Goal: Task Accomplishment & Management: Manage account settings

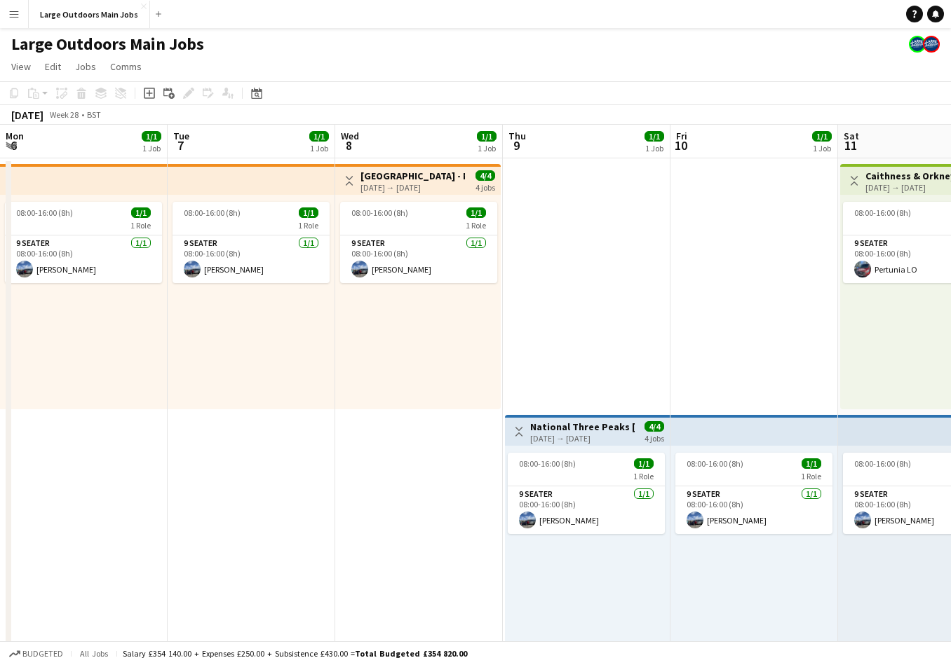
scroll to position [0, 409]
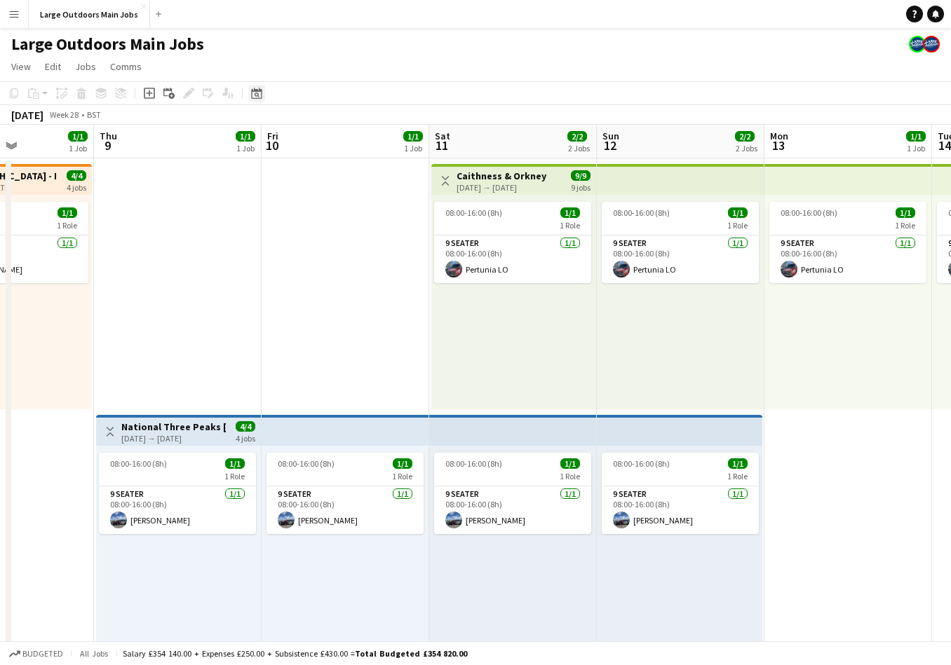
click at [261, 95] on icon at bounding box center [256, 93] width 11 height 11
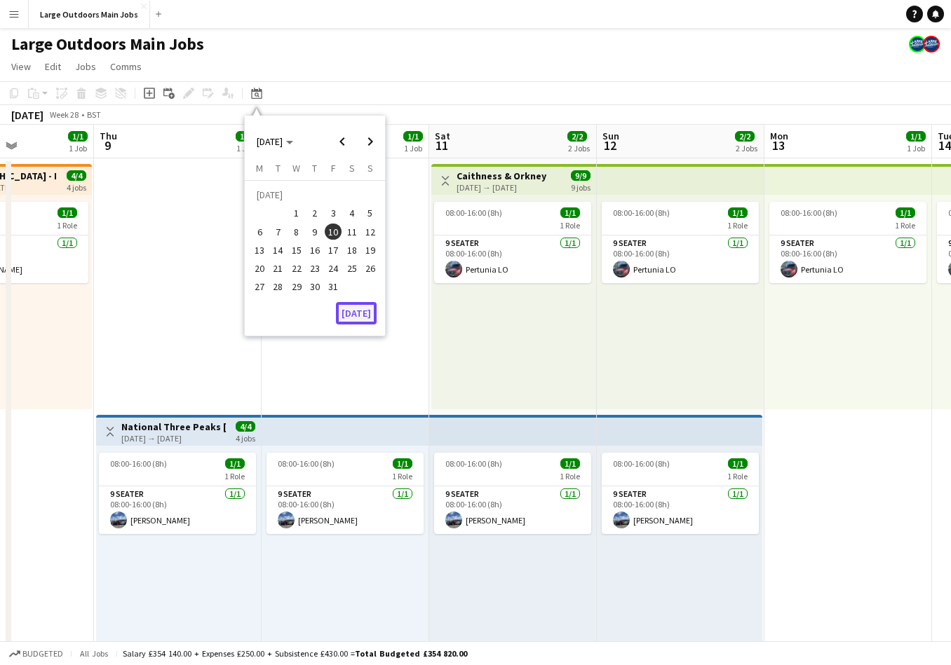
click at [354, 315] on button "[DATE]" at bounding box center [356, 313] width 41 height 22
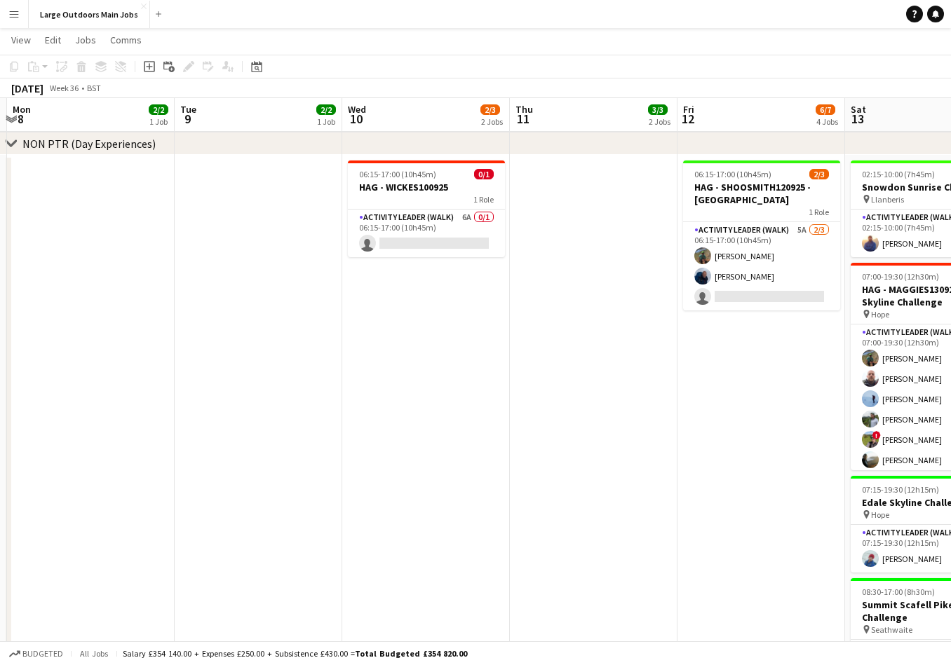
scroll to position [0, 497]
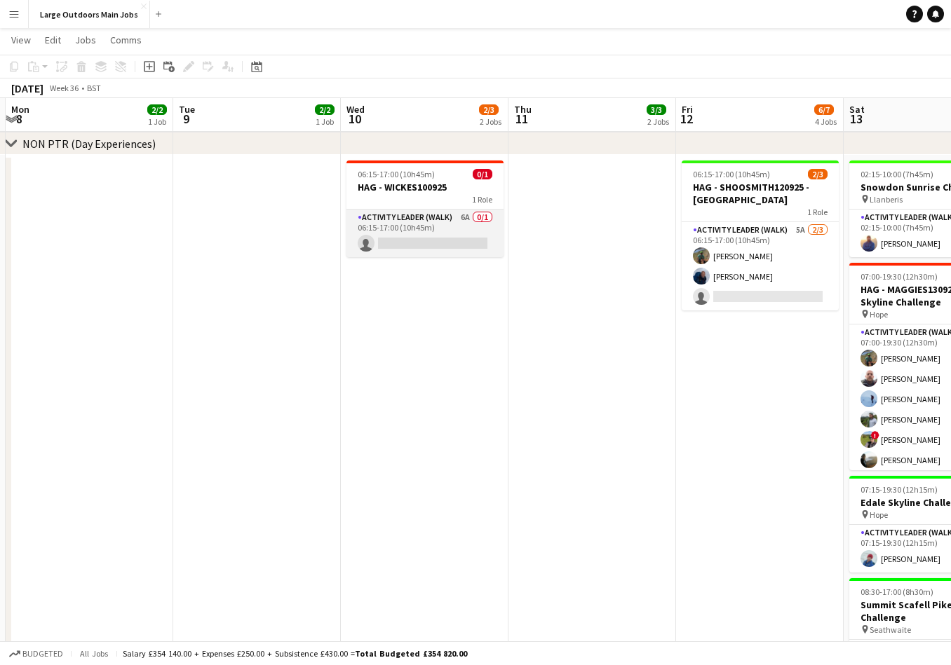
click at [397, 225] on app-card-role "Activity Leader (Walk) 6A 0/1 06:15-17:00 (10h45m) single-neutral-actions" at bounding box center [424, 234] width 157 height 48
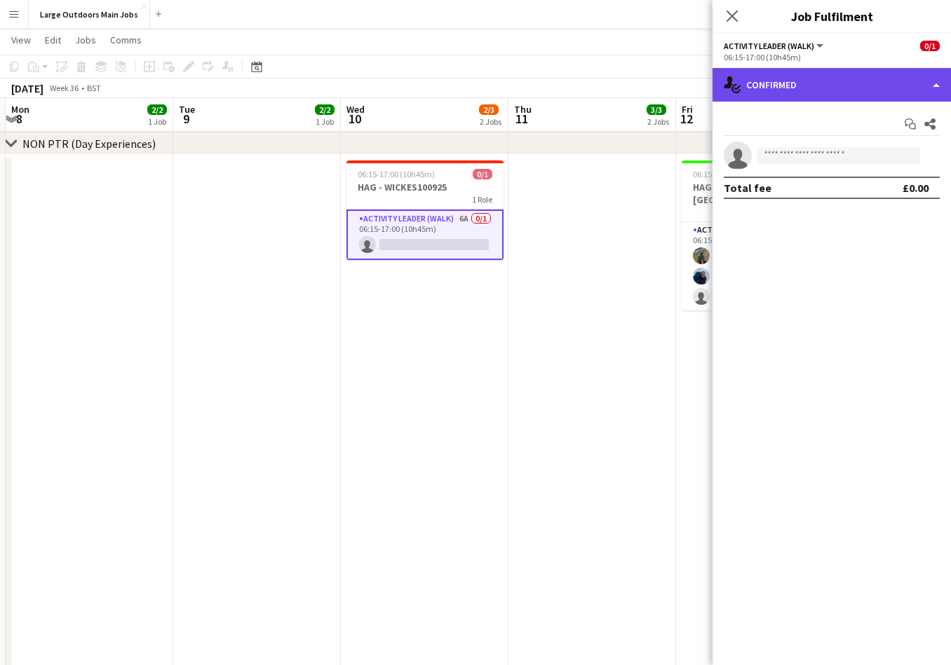
click at [845, 88] on div "single-neutral-actions-check-2 Confirmed" at bounding box center [831, 85] width 238 height 34
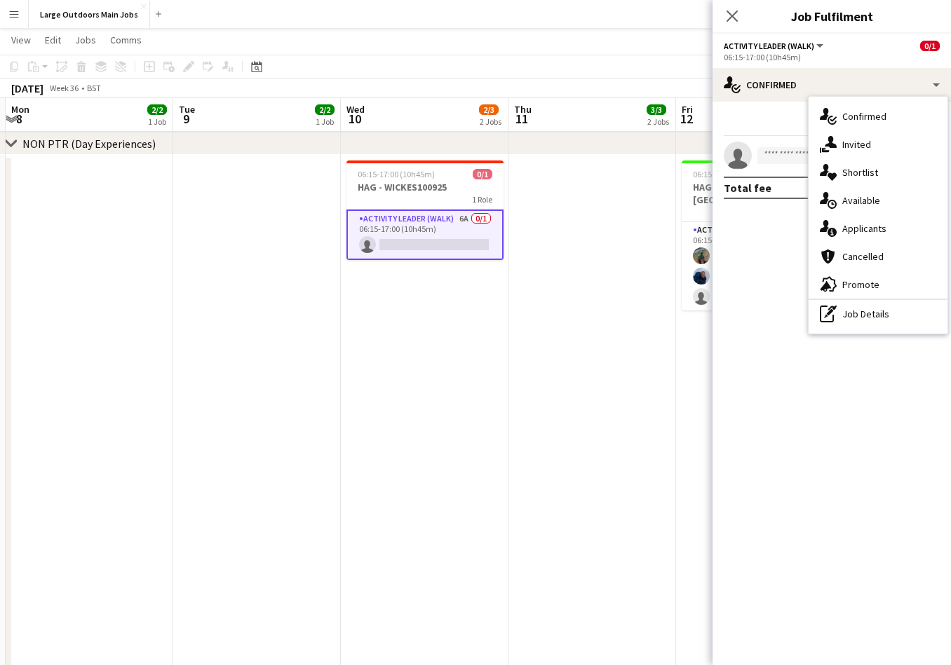
click at [868, 235] on div "single-neutral-actions-information Applicants" at bounding box center [877, 229] width 139 height 28
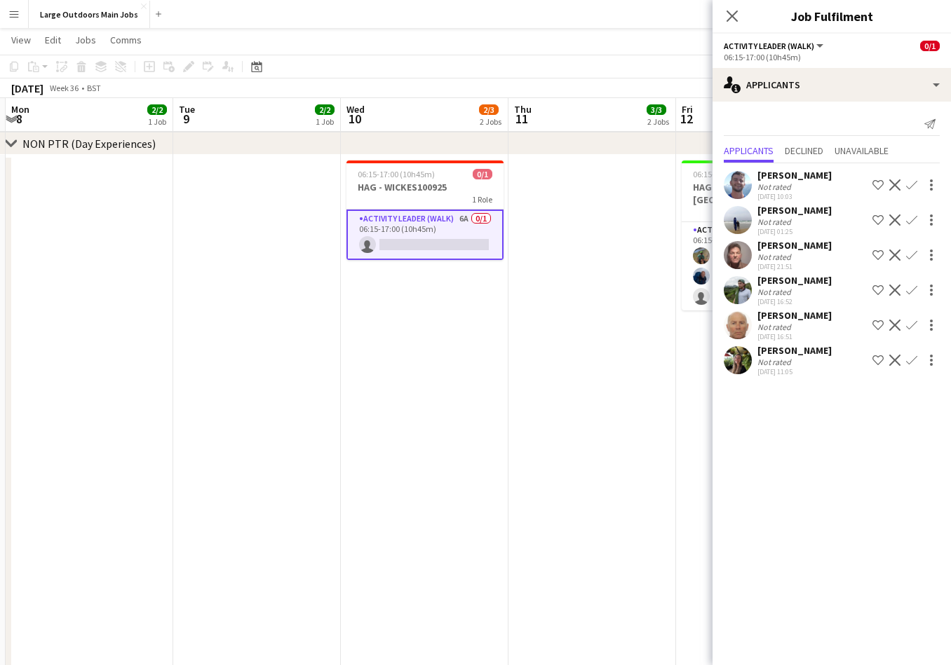
click at [735, 285] on app-user-avatar at bounding box center [737, 290] width 28 height 28
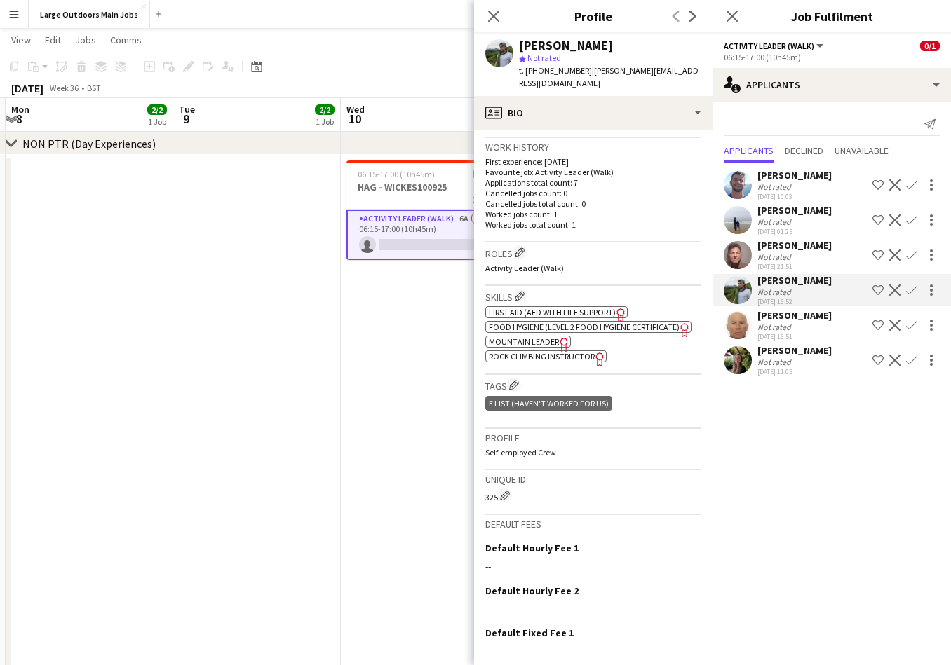
scroll to position [423, 0]
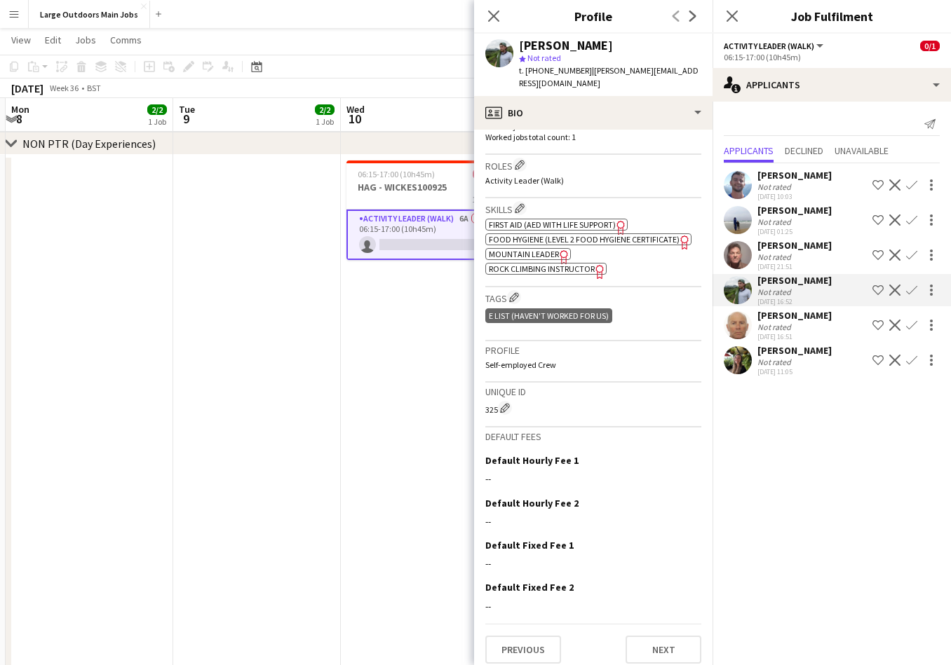
click at [739, 185] on app-user-avatar at bounding box center [737, 185] width 28 height 28
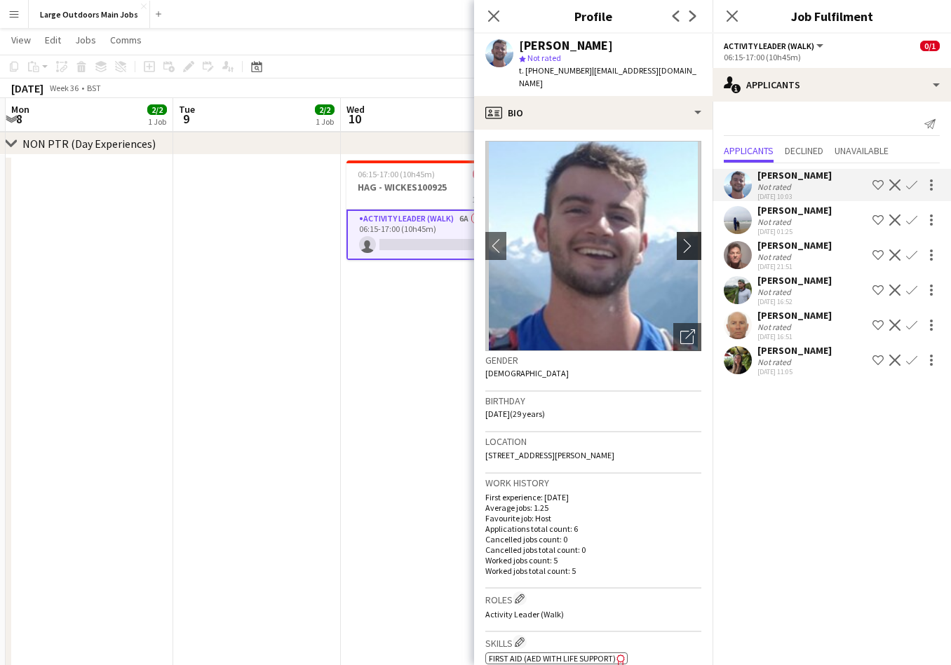
click at [692, 238] on app-icon "chevron-right" at bounding box center [691, 245] width 22 height 15
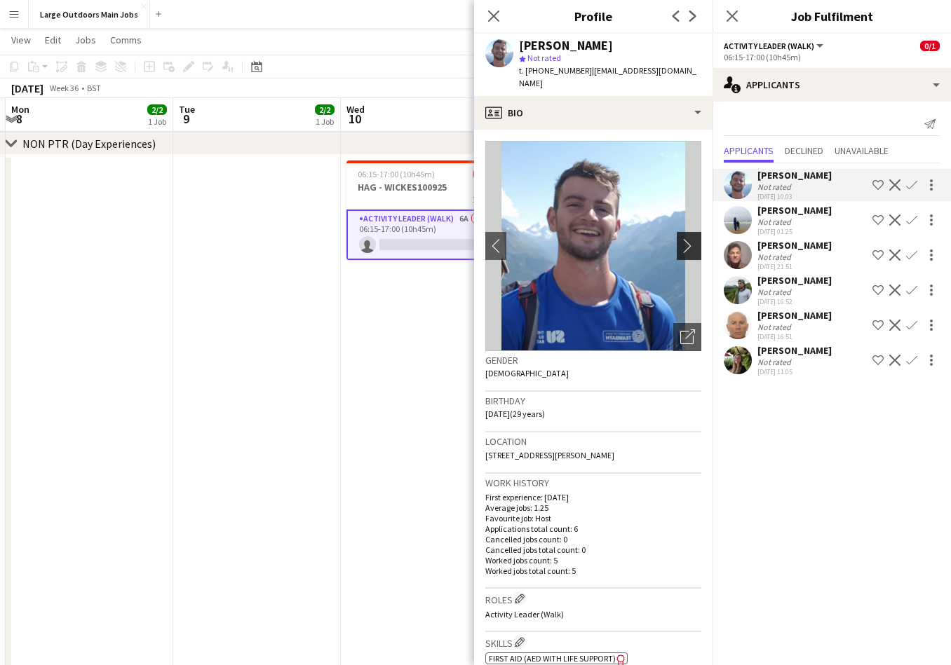
click at [692, 238] on app-icon "chevron-right" at bounding box center [691, 245] width 22 height 15
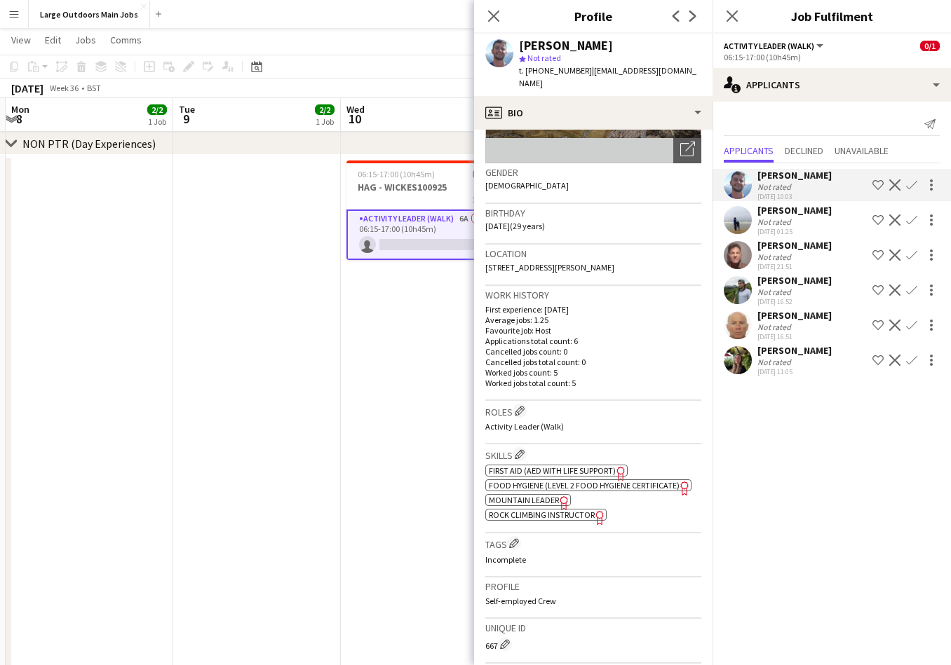
scroll to position [424, 0]
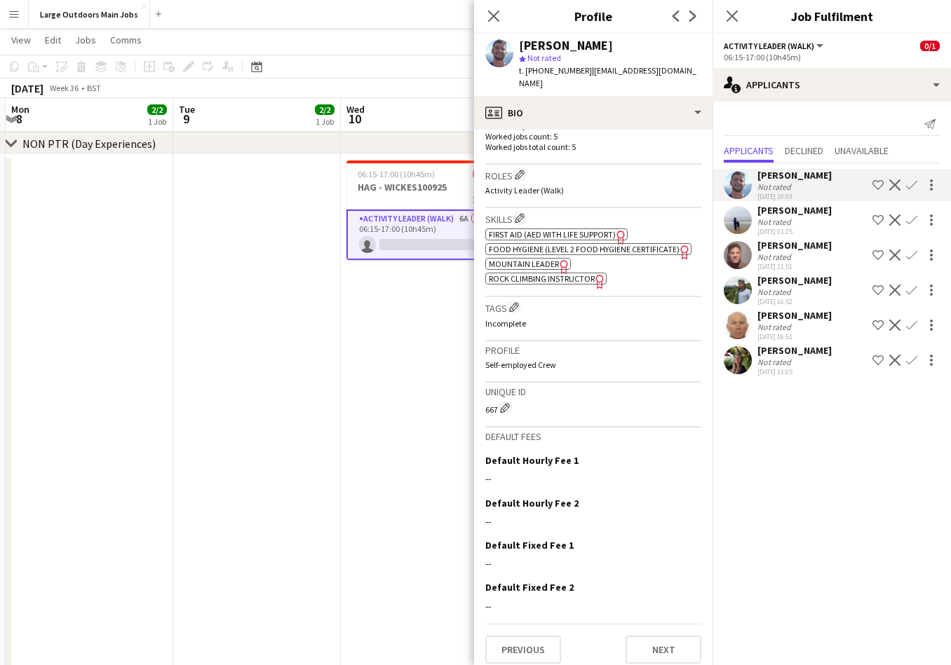
drag, startPoint x: 496, startPoint y: 19, endPoint x: 517, endPoint y: 17, distance: 20.4
click at [496, 19] on icon at bounding box center [493, 16] width 11 height 11
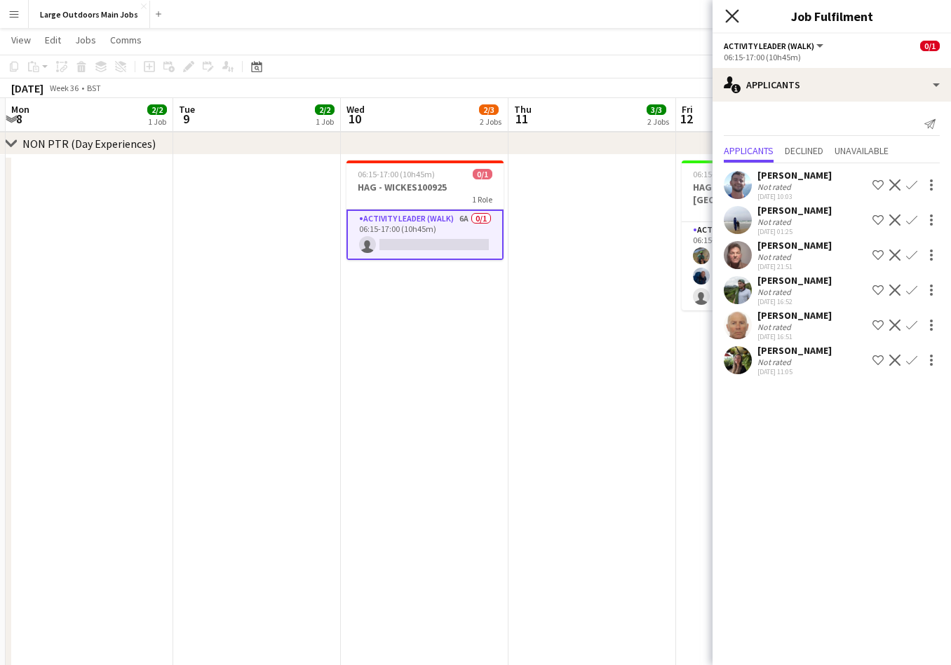
click at [736, 16] on icon "Close pop-in" at bounding box center [731, 15] width 13 height 13
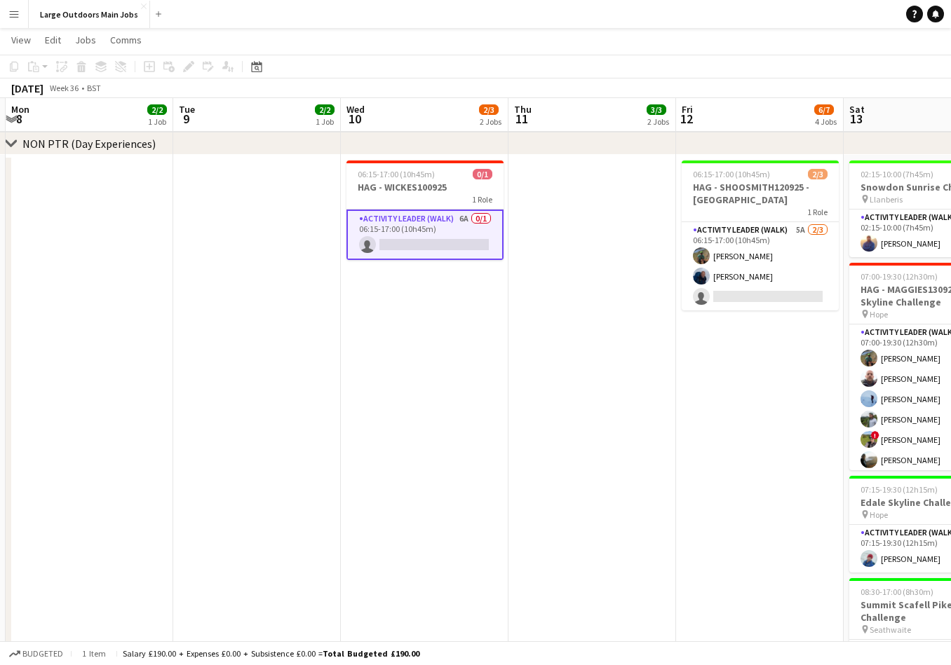
click at [557, 230] on app-date-cell at bounding box center [592, 450] width 168 height 590
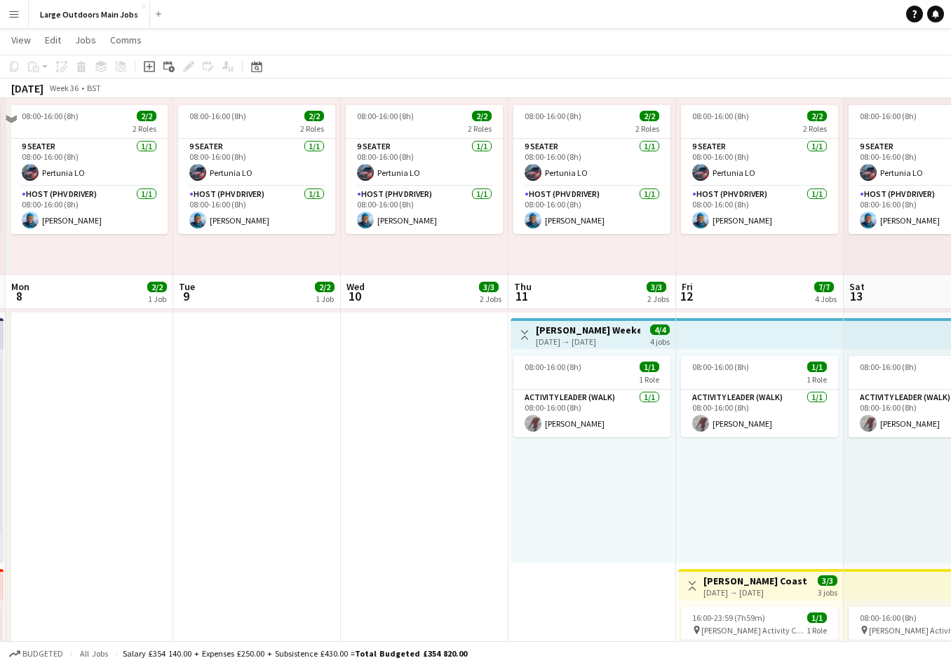
scroll to position [0, 0]
